Goal: Navigation & Orientation: Find specific page/section

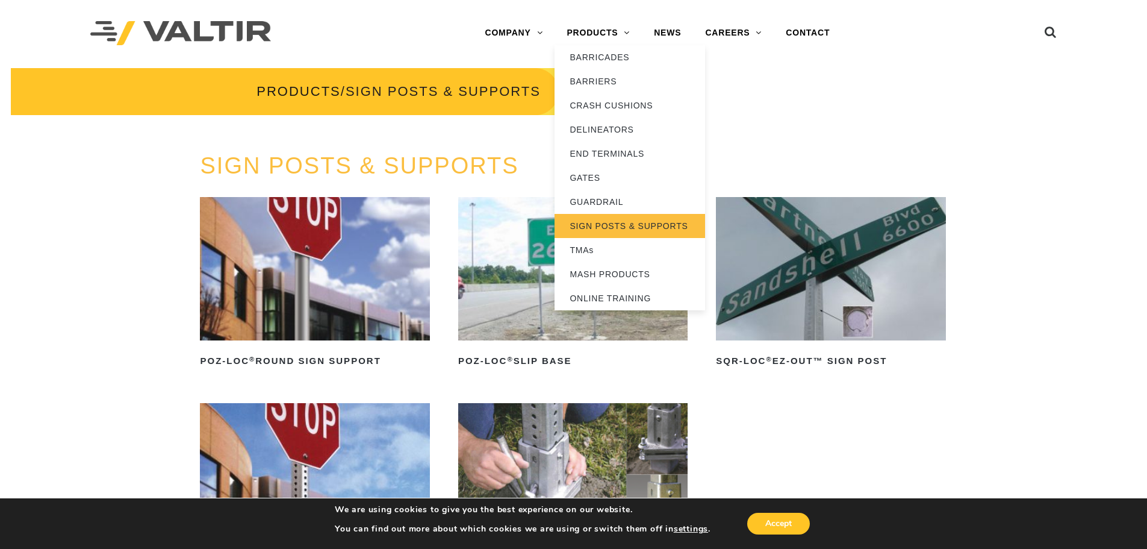
click at [672, 225] on link "SIGN POSTS & SUPPORTS" at bounding box center [630, 226] width 151 height 24
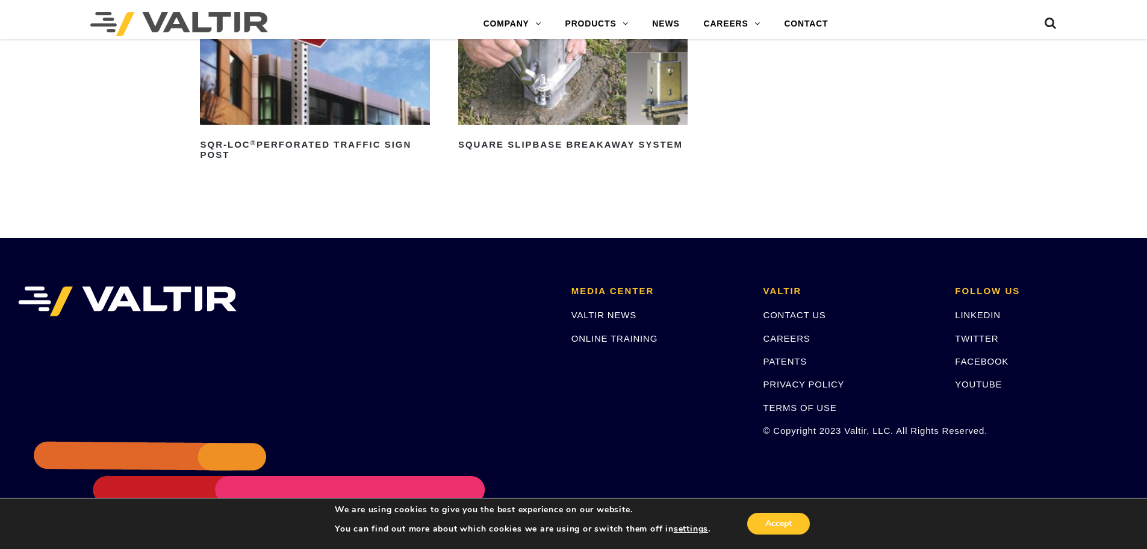
scroll to position [472, 0]
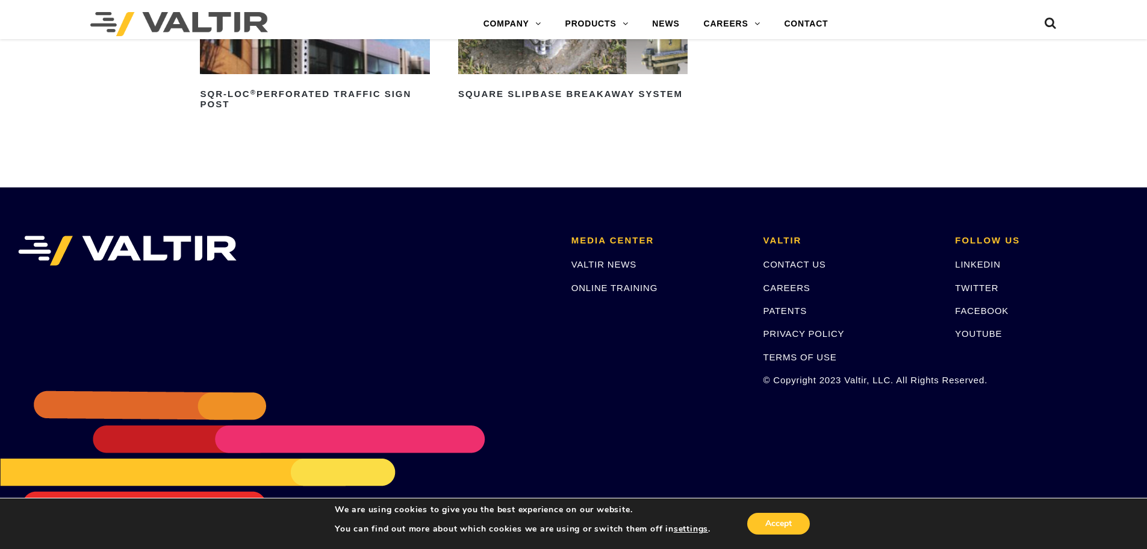
click at [579, 66] on img at bounding box center [572, 2] width 229 height 143
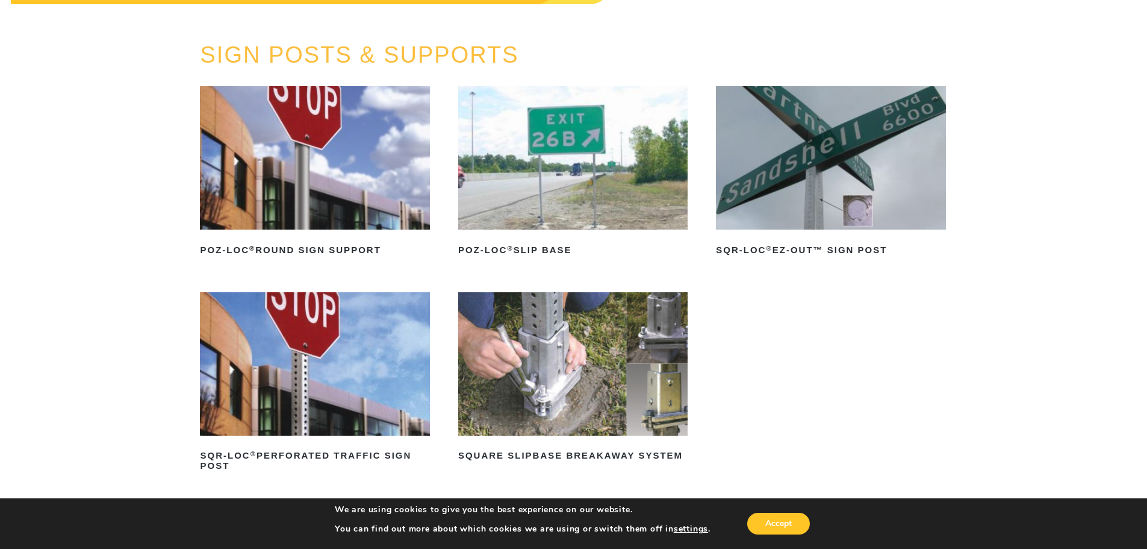
click at [532, 193] on img at bounding box center [572, 157] width 229 height 143
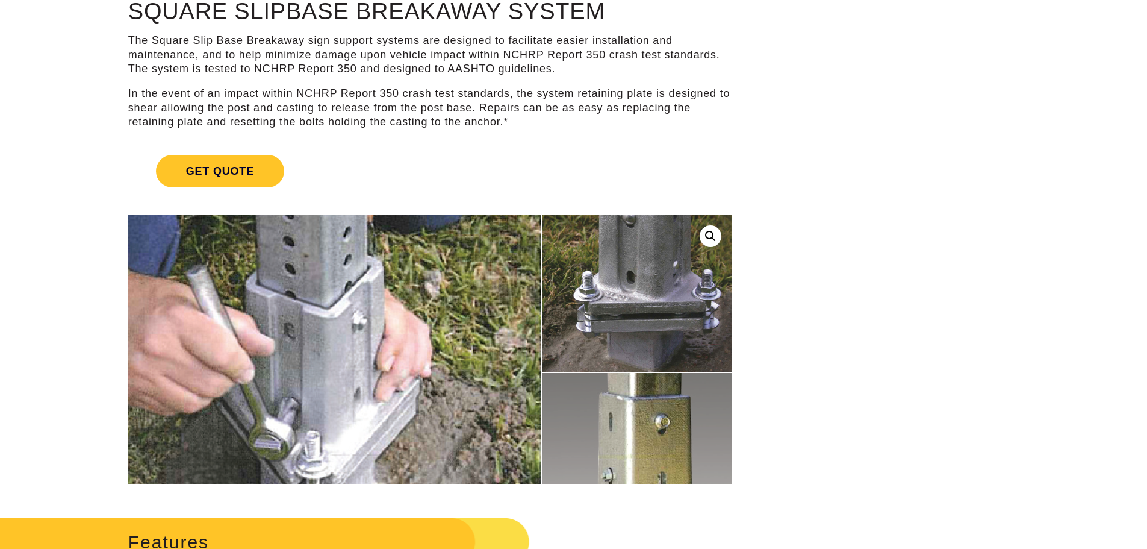
scroll to position [181, 0]
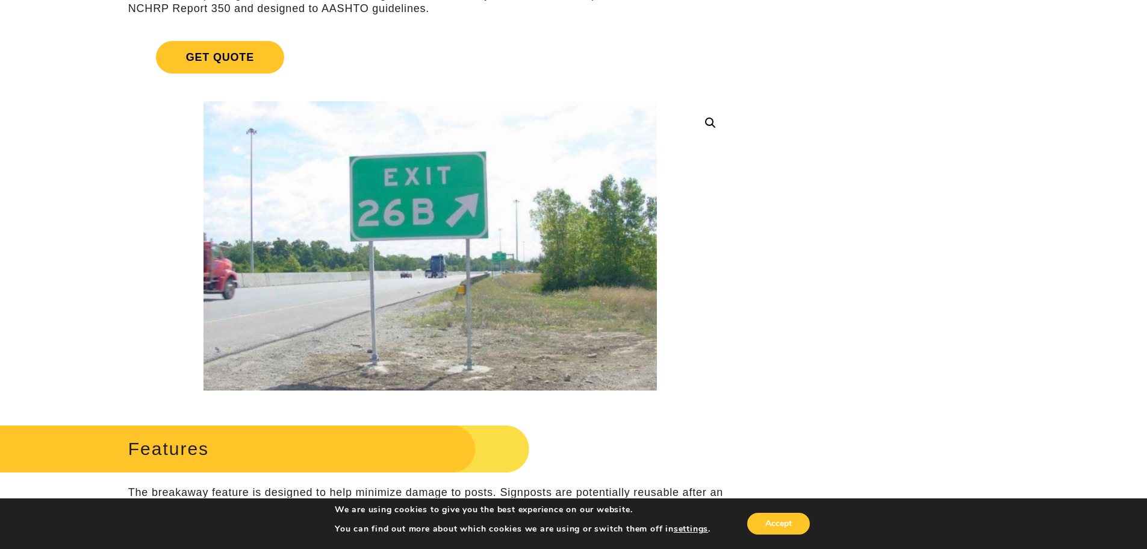
scroll to position [120, 0]
